Goal: Register for event/course

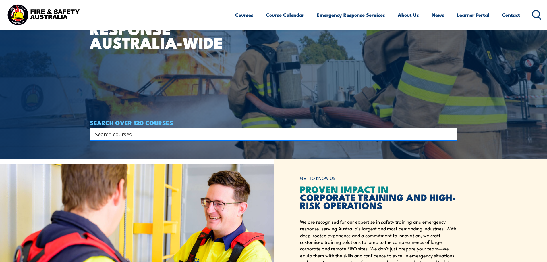
scroll to position [115, 0]
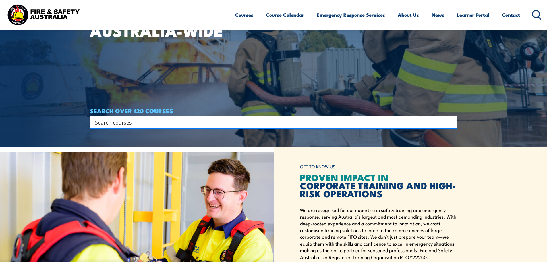
click at [154, 122] on input "Search input" at bounding box center [270, 122] width 350 height 9
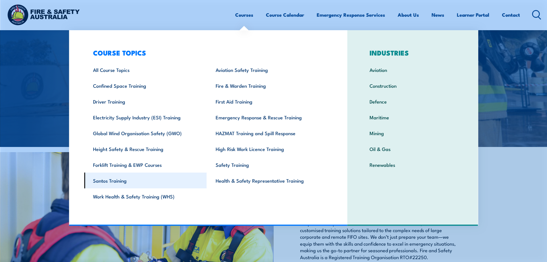
click at [122, 180] on link "Santos Training" at bounding box center [145, 180] width 123 height 16
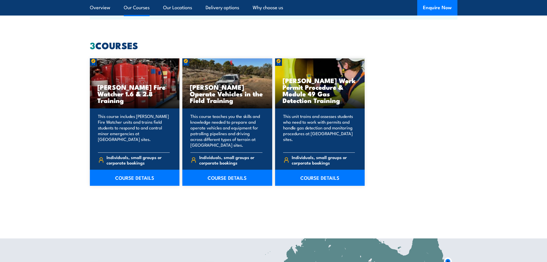
scroll to position [431, 0]
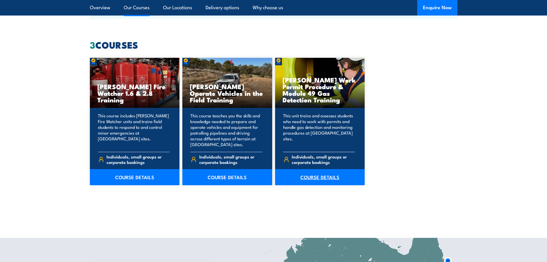
click at [329, 177] on link "COURSE DETAILS" at bounding box center [320, 177] width 90 height 16
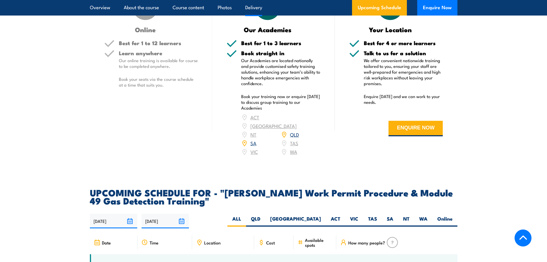
scroll to position [919, 0]
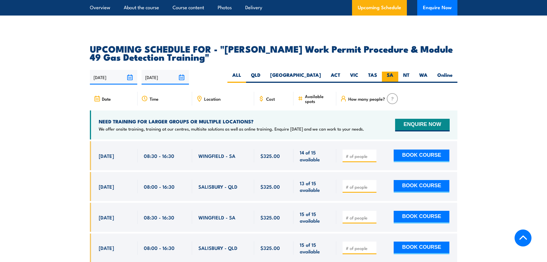
click at [387, 71] on label "SA" at bounding box center [390, 76] width 16 height 11
click at [393, 71] on input "SA" at bounding box center [395, 73] width 4 height 4
radio input "true"
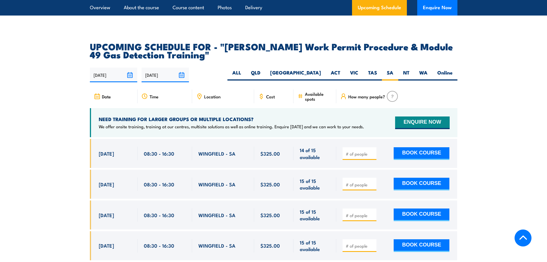
scroll to position [948, 0]
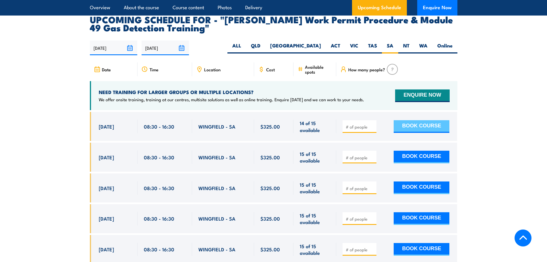
click at [416, 120] on button "BOOK COURSE" at bounding box center [422, 126] width 56 height 13
type input "1"
click at [371, 124] on input "1" at bounding box center [360, 127] width 29 height 6
click at [419, 120] on button "BOOK COURSE" at bounding box center [422, 126] width 56 height 13
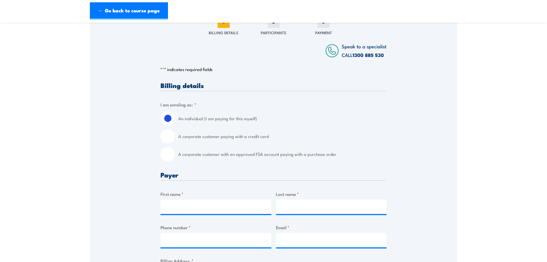
scroll to position [86, 0]
click at [170, 134] on input "A corporate customer paying with a credit card" at bounding box center [167, 136] width 14 height 14
radio input "true"
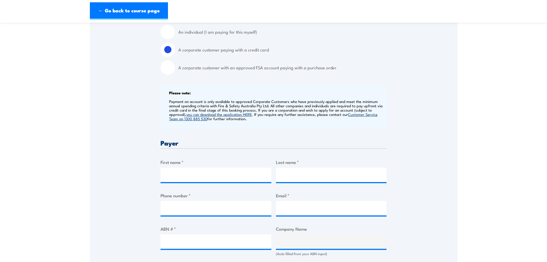
scroll to position [144, 0]
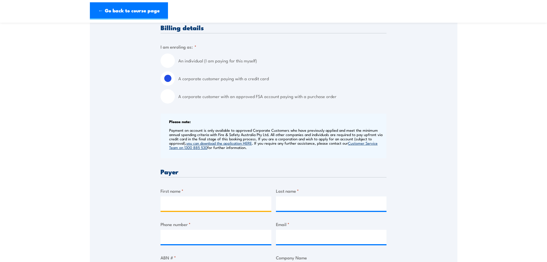
click at [209, 198] on input "First name *" at bounding box center [215, 203] width 111 height 14
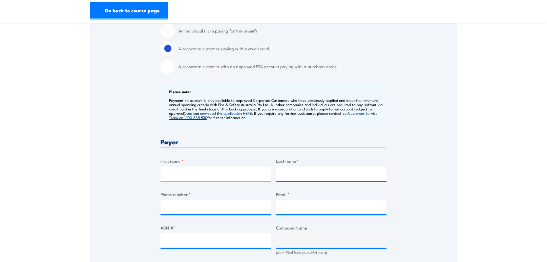
scroll to position [172, 0]
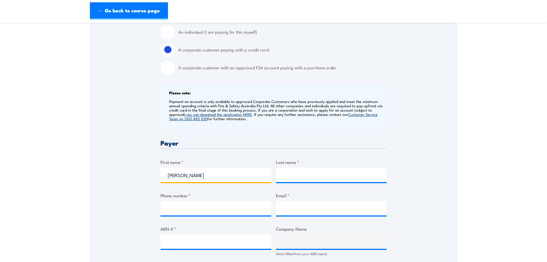
type input "Alessandra"
click at [312, 166] on div "Last name *" at bounding box center [331, 169] width 111 height 23
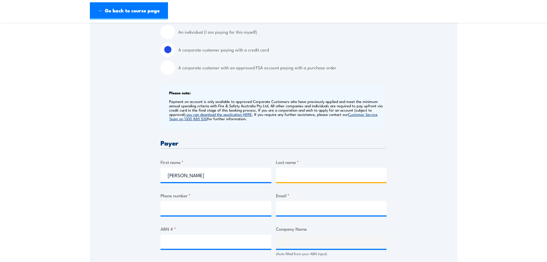
click at [313, 177] on input "Last name *" at bounding box center [331, 174] width 111 height 14
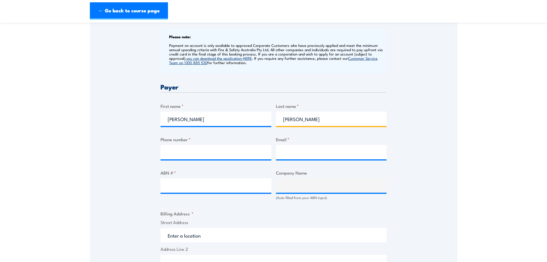
scroll to position [230, 0]
type input "Baumgardt"
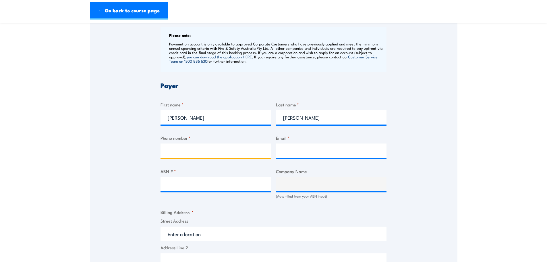
click at [183, 150] on input "Phone number *" at bounding box center [215, 150] width 111 height 14
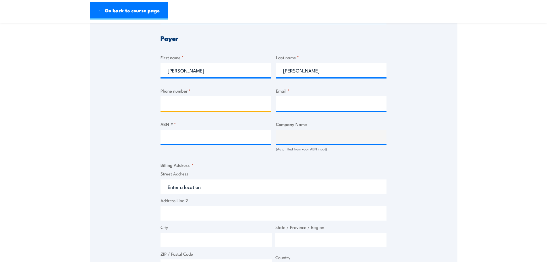
scroll to position [258, 0]
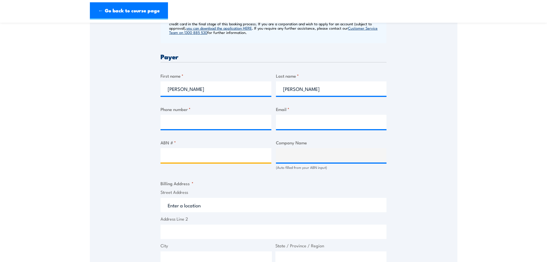
click at [162, 152] on input "ABN # *" at bounding box center [215, 155] width 111 height 14
click at [196, 156] on input "ABN # *" at bounding box center [215, 155] width 111 height 14
type input "44000964278"
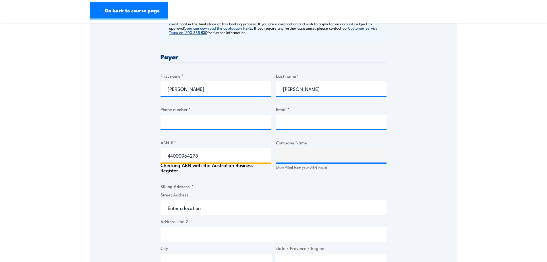
type input "SGS AUSTRALIA PTY LTD"
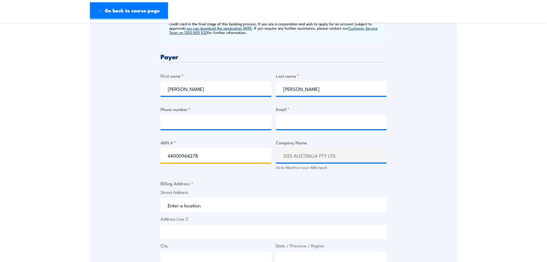
type input "44000964278"
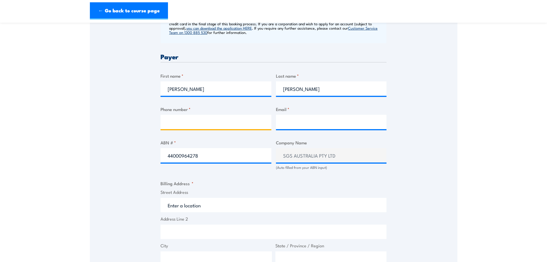
click at [203, 122] on input "Phone number *" at bounding box center [215, 122] width 111 height 14
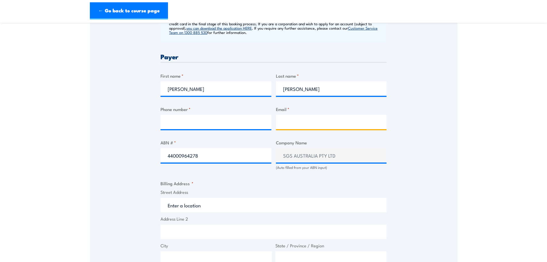
click at [287, 121] on input "Email *" at bounding box center [331, 122] width 111 height 14
paste input "AU.OGC.Training@sgs.com"
type input "AU.OGC.Training@sgs.com"
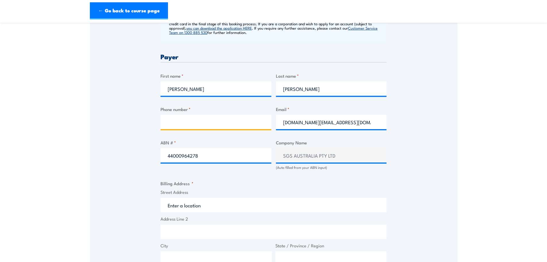
click at [174, 125] on input "Phone number *" at bounding box center [215, 122] width 111 height 14
click at [177, 123] on input "Phone number *" at bounding box center [215, 122] width 111 height 14
type input "0492277395"
click at [438, 89] on div "Speak to a specialist CALL 1300 885 530 CALL 1300 885 530 " * " indicates requi…" at bounding box center [273, 164] width 367 height 631
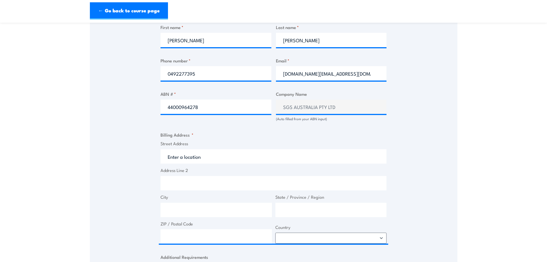
scroll to position [316, 0]
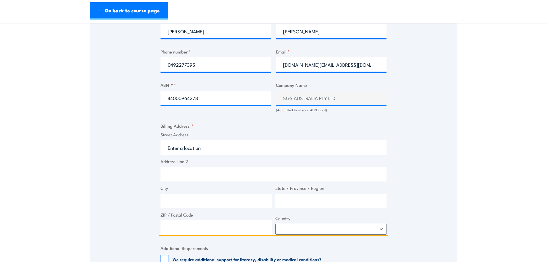
click at [180, 147] on input "Street Address" at bounding box center [273, 147] width 226 height 14
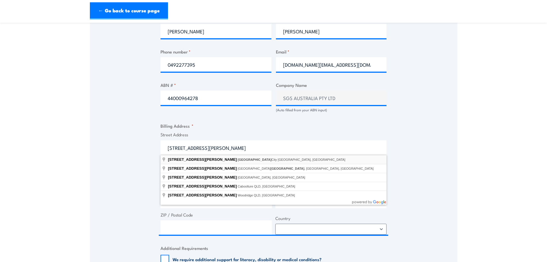
type input "60 Edward Street, Brisbane City QLD, Australia"
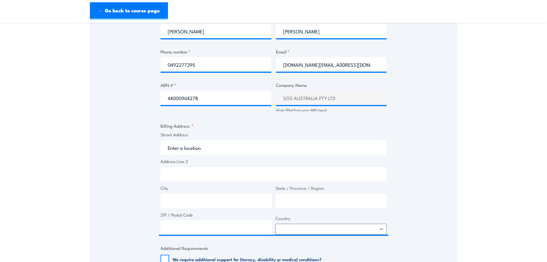
type input "60 Edward St"
type input "Brisbane City"
type input "Queensland"
type input "4000"
select select "Australia"
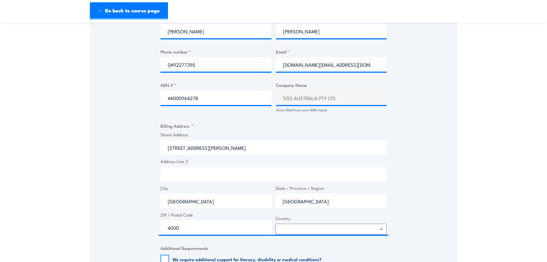
click at [434, 184] on div "Speak to a specialist CALL 1300 885 530 CALL 1300 885 530 " * " indicates requi…" at bounding box center [273, 107] width 367 height 631
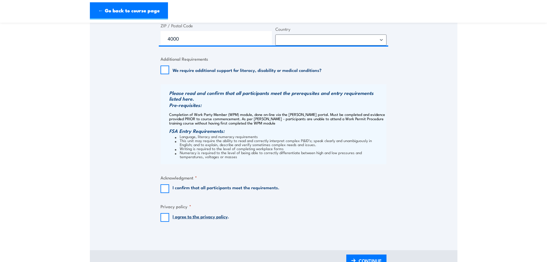
scroll to position [517, 0]
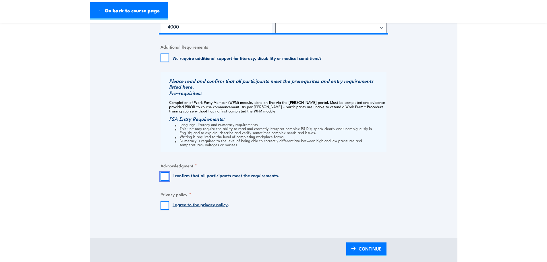
click at [163, 173] on input "I confirm that all participants meet the requirements." at bounding box center [164, 176] width 9 height 9
checkbox input "true"
click at [165, 206] on input "I agree to the privacy policy ." at bounding box center [164, 205] width 9 height 9
checkbox input "true"
click at [324, 206] on fieldset "Privacy policy * I agree to the privacy policy ." at bounding box center [273, 200] width 226 height 19
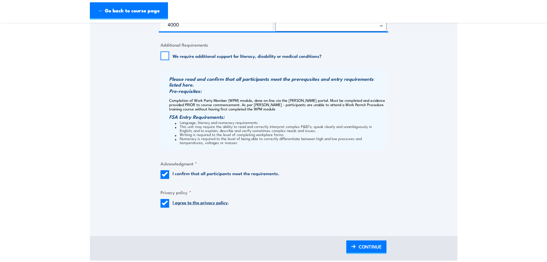
scroll to position [603, 0]
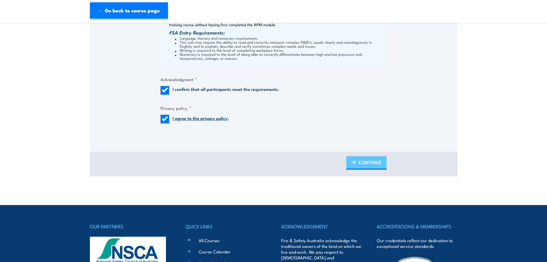
click at [369, 165] on span "CONTINUE" at bounding box center [370, 161] width 23 height 15
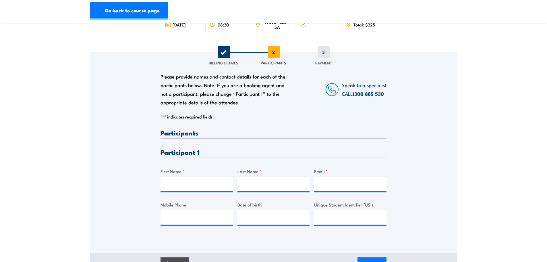
scroll to position [57, 0]
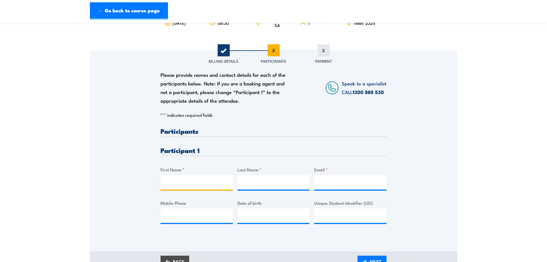
click at [193, 179] on input "First Name *" at bounding box center [196, 182] width 72 height 14
click at [177, 181] on input "First Name *" at bounding box center [196, 182] width 72 height 14
click at [169, 183] on input "First Name *" at bounding box center [196, 182] width 72 height 14
type input "Mark"
click at [247, 183] on input "Last Name *" at bounding box center [273, 182] width 72 height 14
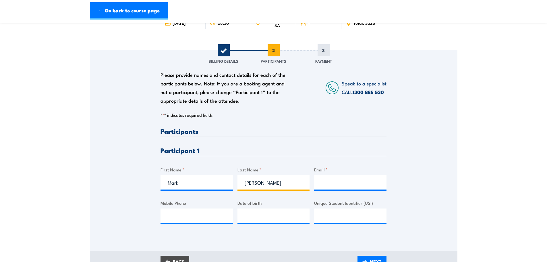
type input "Atkinson"
click at [328, 180] on input "Email *" at bounding box center [350, 182] width 72 height 14
click at [321, 179] on input "Email *" at bounding box center [350, 182] width 72 height 14
paste input "mark.atkinson@sgs.com"
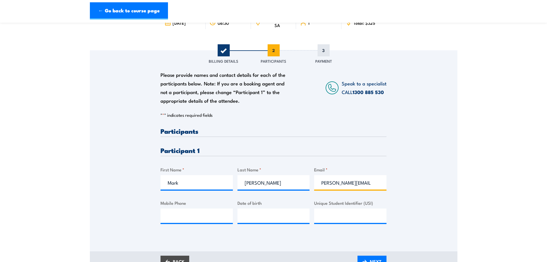
click at [321, 184] on input "mark.atkinson@sgs.com" at bounding box center [350, 182] width 72 height 14
click at [356, 181] on input "mark.atkinson@sgs.com" at bounding box center [350, 182] width 72 height 14
type input "mark.atkinson@sgs.com"
click at [194, 214] on input "Mobile Phone" at bounding box center [196, 215] width 72 height 14
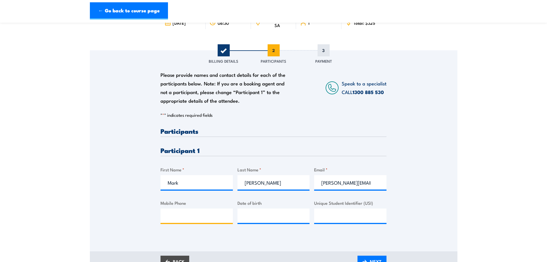
paste input "0436 362 338"
type input "0436 362 338"
type input "__/__/____"
click at [252, 218] on input "__/__/____" at bounding box center [273, 215] width 72 height 14
click at [247, 213] on input "__/__/____" at bounding box center [273, 215] width 72 height 14
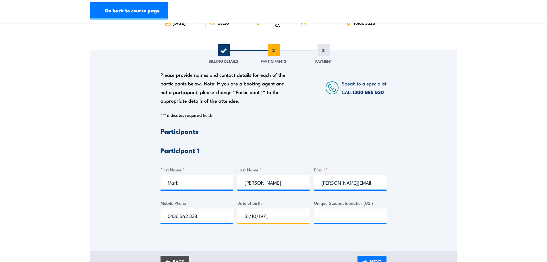
type input "31/10/1974"
click at [328, 216] on input "Unique Student Identifier (USI)" at bounding box center [350, 215] width 72 height 14
paste input "T4SQNDZRMM"
type input "T4SQNDZRMM"
click at [420, 220] on div "Please provide names and contact details for each of the participants below. No…" at bounding box center [273, 142] width 367 height 185
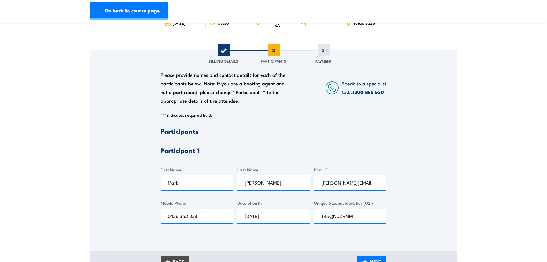
scroll to position [86, 0]
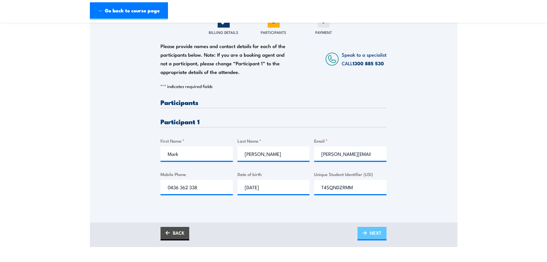
click at [373, 233] on span "NEXT" at bounding box center [376, 232] width 12 height 15
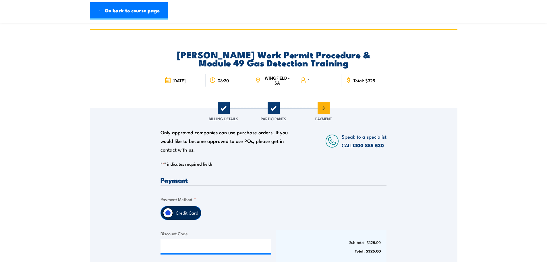
scroll to position [57, 0]
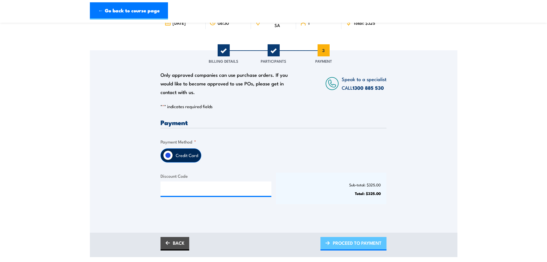
click at [341, 241] on span "PROCEED TO PAYMENT" at bounding box center [357, 242] width 49 height 15
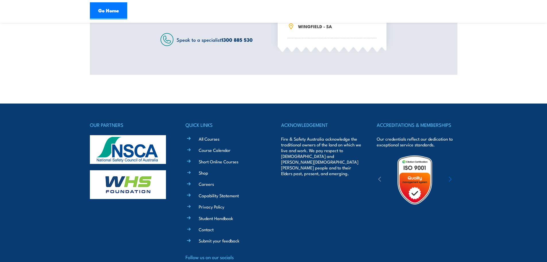
scroll to position [115, 0]
